Goal: Information Seeking & Learning: Check status

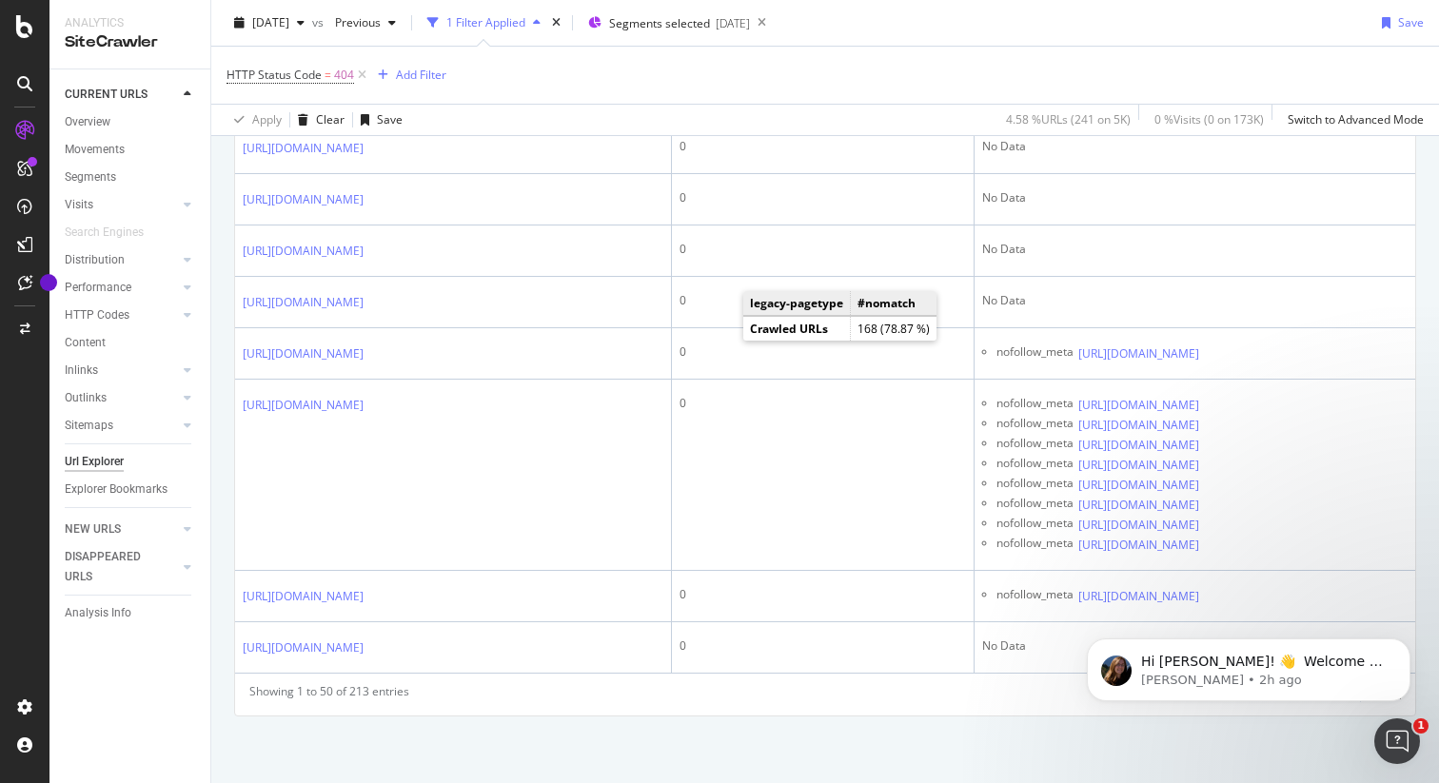
scroll to position [12064, 0]
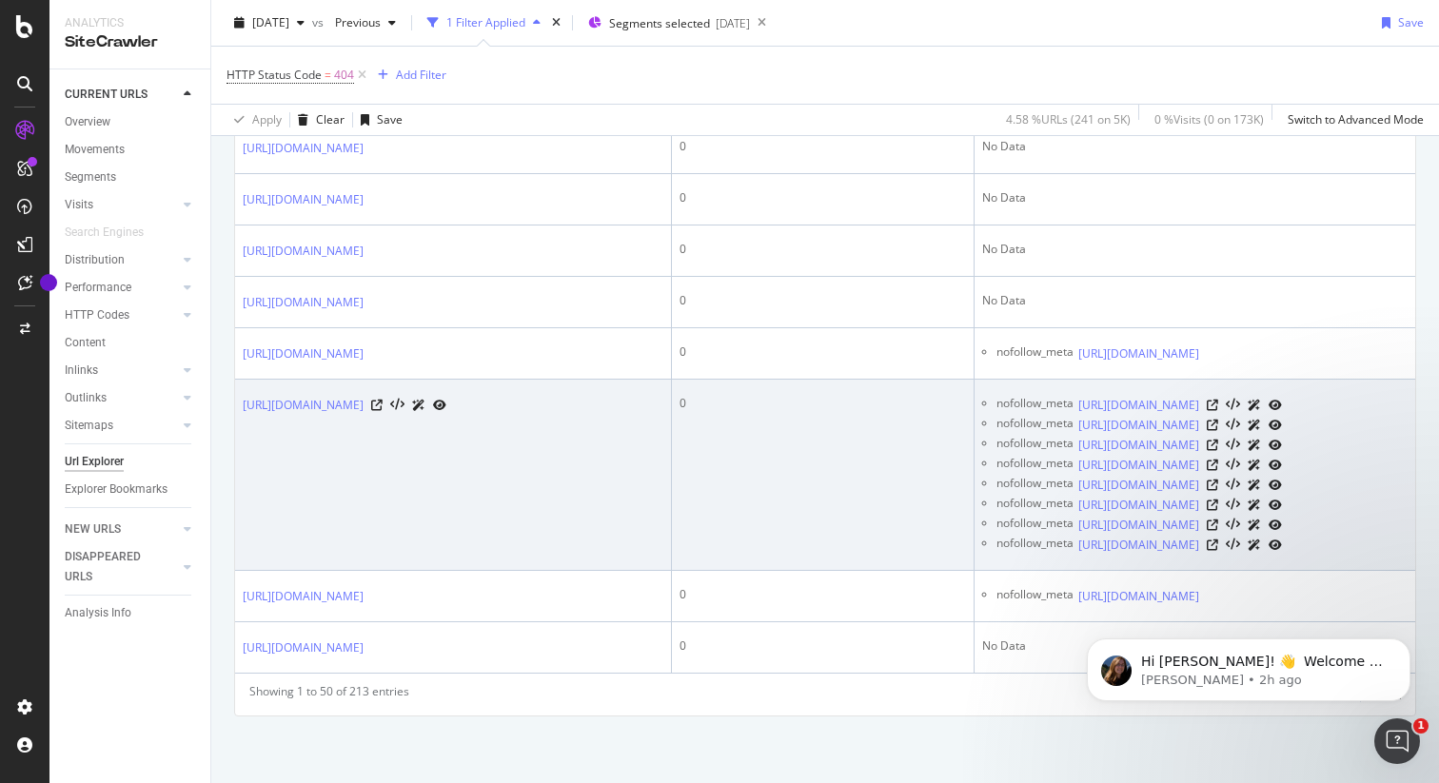
scroll to position [15981, 0]
